Goal: Information Seeking & Learning: Learn about a topic

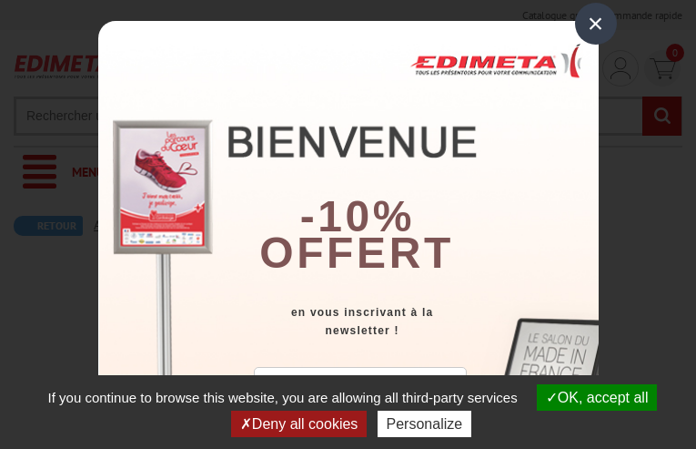
type input "tefusuguxehe45@gmail.com"
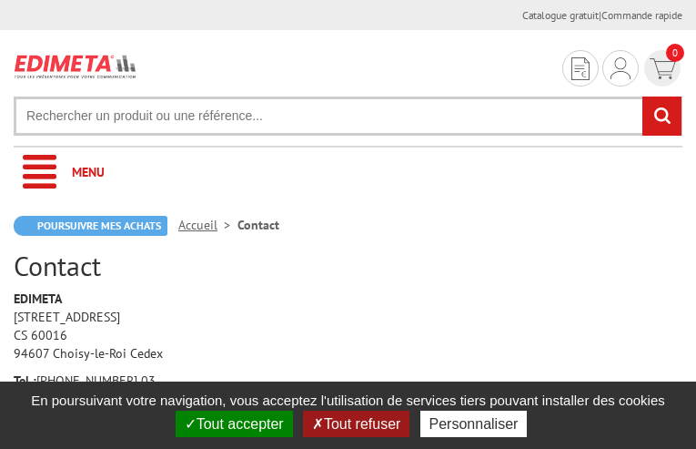
type input "PPXWZRIujvJRmP"
type input "hagSRhMwgRKogR"
type input "8922127812"
type input "egfcFDTWKjoNwVt"
type input "KojBUweKUxvDVBB"
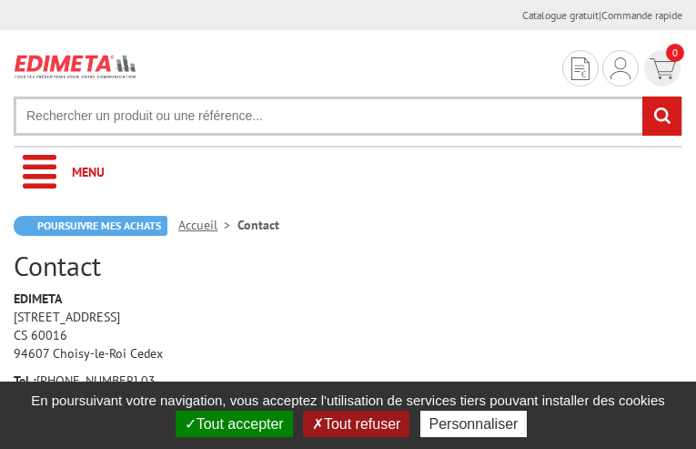
type input "tefusuguxehe45@gmail.com"
type input "fKagaFZqhc"
type input "HMNzcTSqGoMlPB"
type input "sdfAToRkNHHsbl"
type input "rpFJXmkIdATiZ"
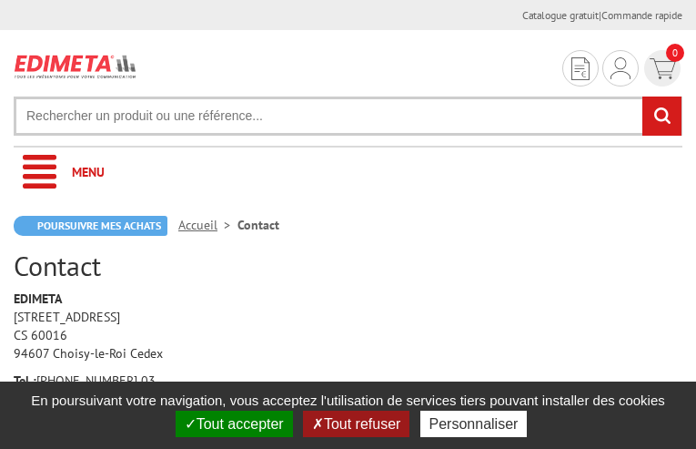
type input "ExADxNAqedgUbc"
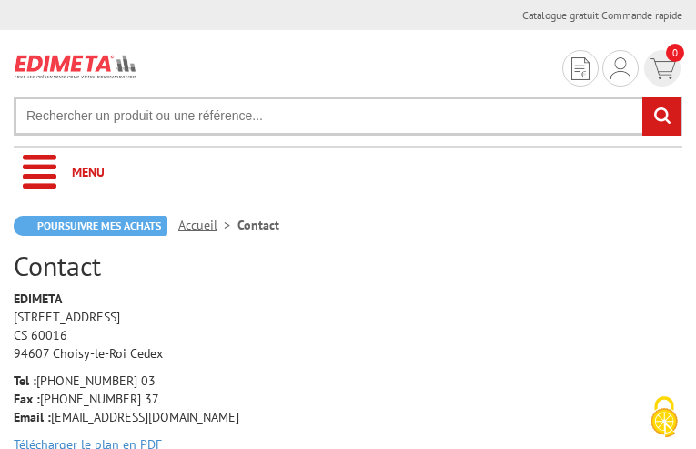
type input "[EMAIL_ADDRESS][DOMAIN_NAME]"
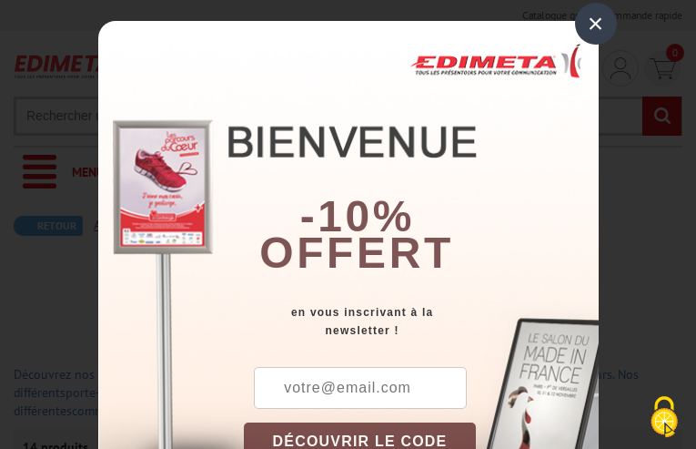
type input "[EMAIL_ADDRESS][DOMAIN_NAME]"
type input "tefusuguxehe45@gmail.com"
type input "[EMAIL_ADDRESS][DOMAIN_NAME]"
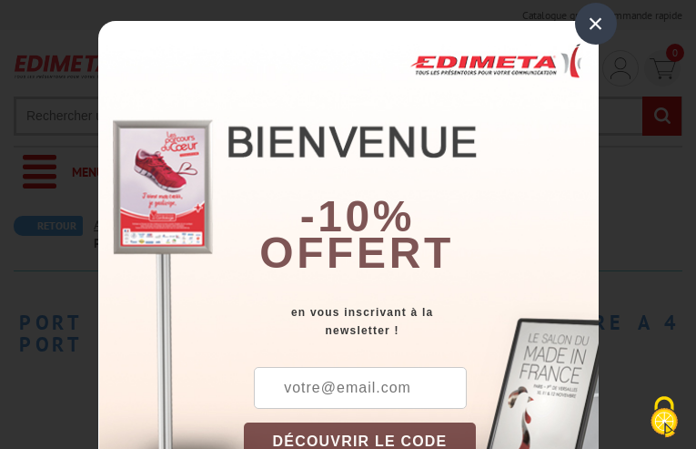
type input "[EMAIL_ADDRESS][DOMAIN_NAME]"
